Goal: Task Accomplishment & Management: Manage account settings

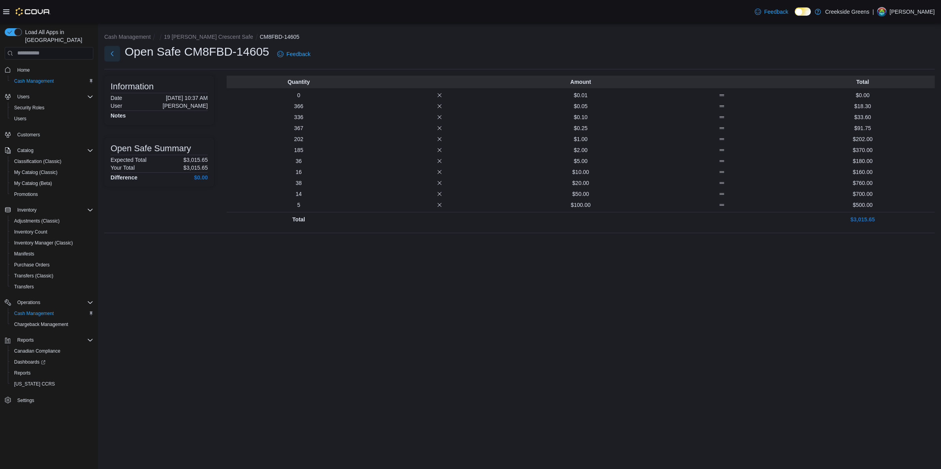
click at [114, 53] on button "Next" at bounding box center [112, 54] width 16 height 16
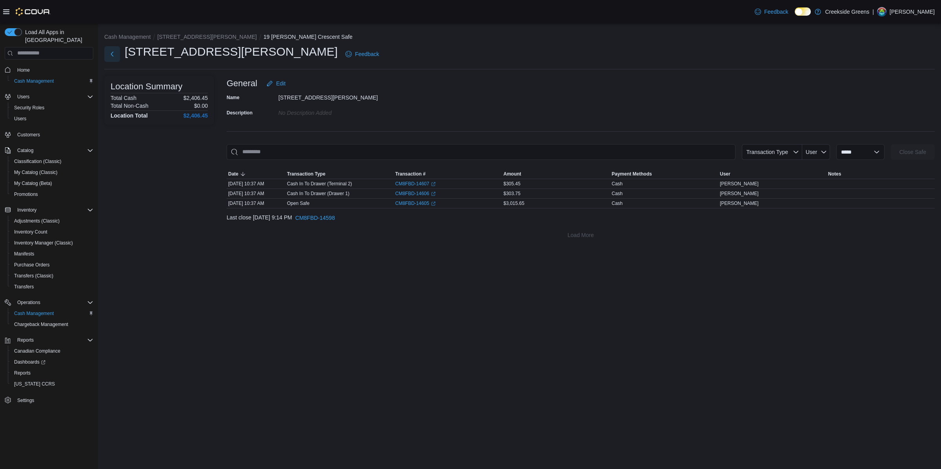
click at [114, 53] on button "Next" at bounding box center [112, 54] width 16 height 16
